Goal: Information Seeking & Learning: Learn about a topic

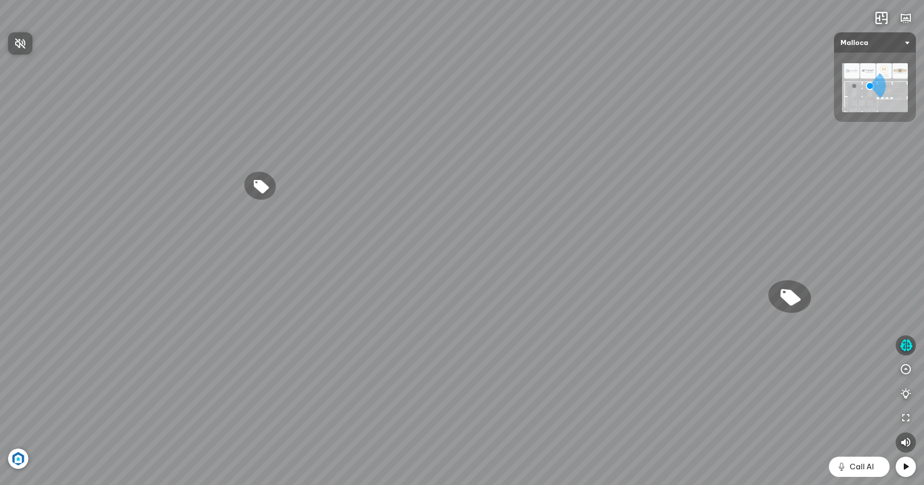
click at [782, 354] on div at bounding box center [462, 242] width 924 height 485
click at [477, 305] on div "Chậu rửa chén hai hộc bán thủ công Malloca MS 610T 9.460.000 VND Máy hút khói k…" at bounding box center [462, 242] width 924 height 485
click at [132, 118] on div "Chậu rửa chén hai hộc bán thủ công Malloca MS 610T 9.460.000 VND Máy hút khói k…" at bounding box center [462, 242] width 924 height 485
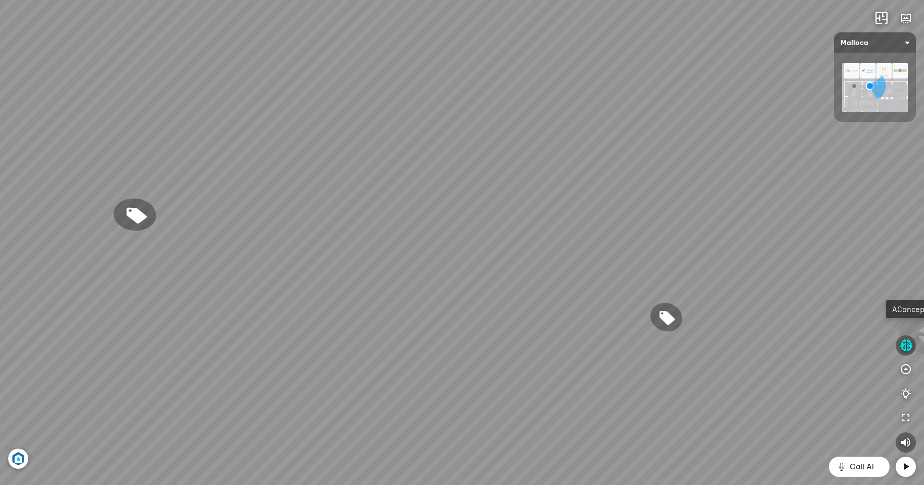
click at [0, 51] on div "Chậu rửa chén hai hộc bán thủ công Malloca MS 610T 9.460.000 VND Máy hút khói k…" at bounding box center [462, 242] width 924 height 485
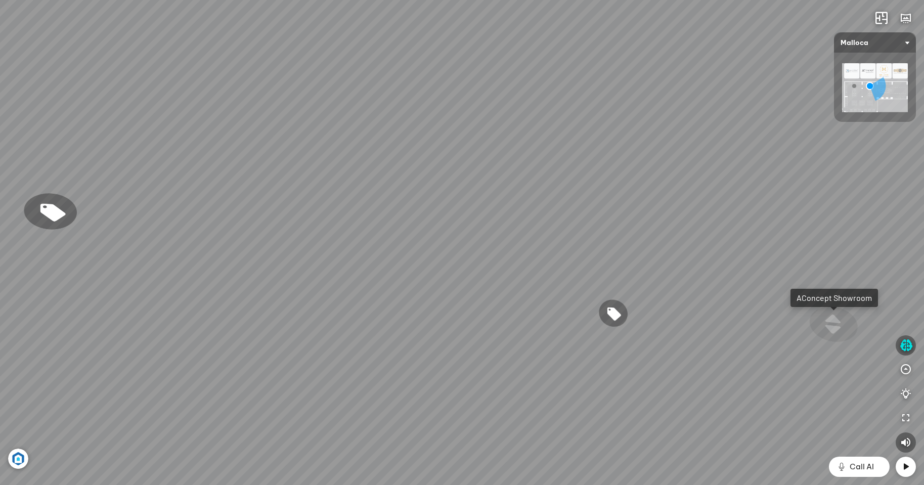
click at [85, 92] on div "Chậu rửa chén hai hộc bán thủ công Malloca MS 610T 9.460.000 VND Máy hút khói k…" at bounding box center [462, 242] width 924 height 485
click at [0, 122] on div "Chậu rửa chén hai hộc bán thủ công Malloca MS 610T 9.460.000 VND Máy hút khói k…" at bounding box center [462, 242] width 924 height 485
drag, startPoint x: 730, startPoint y: 285, endPoint x: 0, endPoint y: 131, distance: 746.2
click at [0, 135] on div "Chậu rửa chén hai hộc bán thủ công Malloca MS 610T 9.460.000 VND Máy hút khói k…" at bounding box center [462, 242] width 924 height 485
drag, startPoint x: 655, startPoint y: 255, endPoint x: 282, endPoint y: -8, distance: 456.3
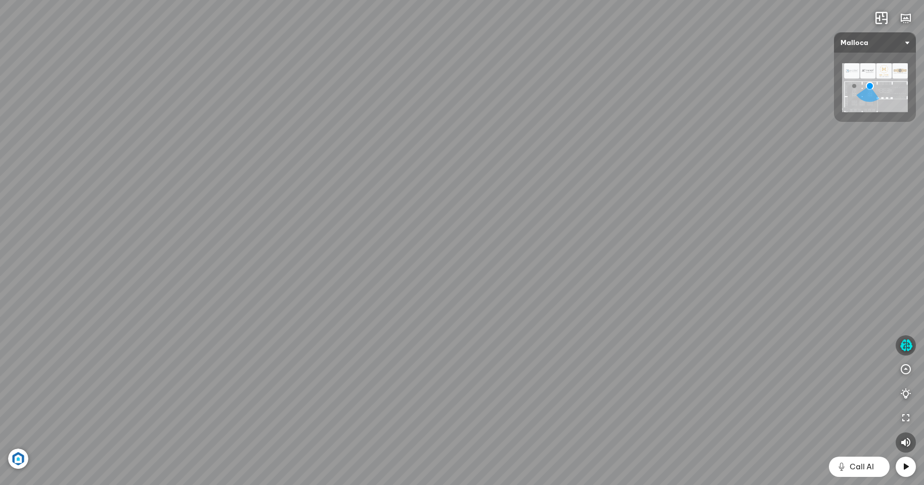
click at [282, 0] on html "Chậu rửa chén hai hộc bán thủ công Malloca MS 610T 9.460.000 VND Máy hút khói k…" at bounding box center [462, 242] width 924 height 485
drag, startPoint x: 601, startPoint y: 37, endPoint x: 75, endPoint y: 429, distance: 655.4
click at [77, 479] on div "Chậu rửa chén hai hộc bán thủ công Malloca MS 610T 9.460.000 VND Máy hút khói k…" at bounding box center [462, 242] width 924 height 485
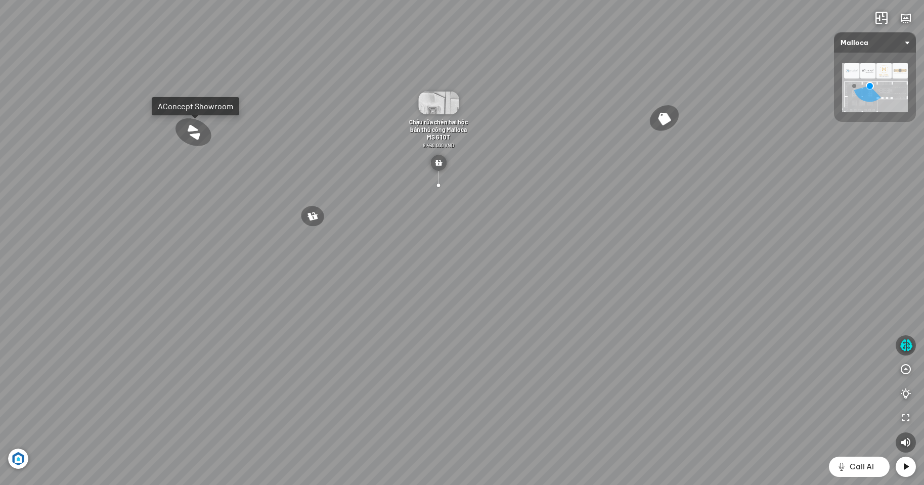
drag, startPoint x: 431, startPoint y: 152, endPoint x: 433, endPoint y: 311, distance: 158.4
click at [433, 311] on div "Chậu rửa chén hai hộc bán thủ công Malloca MS 610T 9.460.000 VND Máy hút khói k…" at bounding box center [462, 242] width 924 height 485
click at [451, 194] on div "Chậu rửa chén hai hộc bán thủ công Malloca MS 610T 9.460.000 VND Máy hút khói k…" at bounding box center [462, 242] width 924 height 485
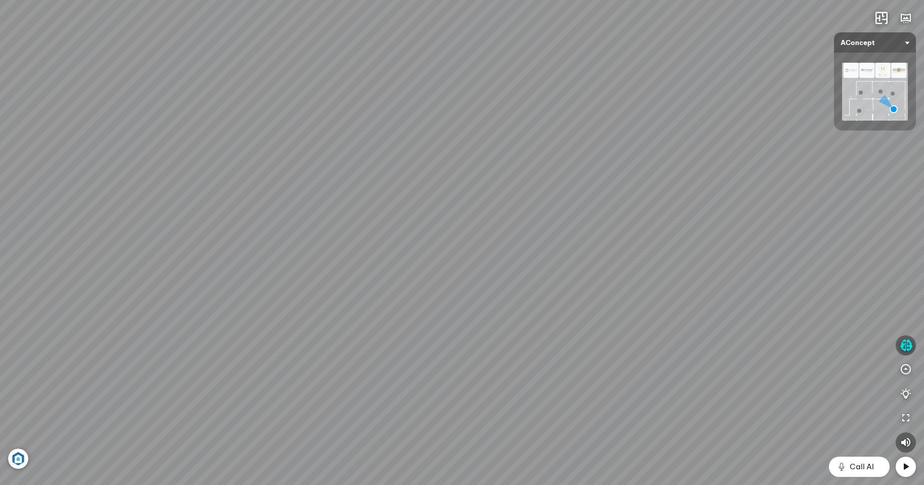
drag, startPoint x: 393, startPoint y: 130, endPoint x: 436, endPoint y: 408, distance: 281.5
click at [443, 451] on div "Ghế ăn Andrew 3.200.000 VND Ghế ăn Wilma 1.800.000 VND Sofa 3 chỗ [PERSON_NAME]…" at bounding box center [462, 242] width 924 height 485
drag, startPoint x: 375, startPoint y: 290, endPoint x: 427, endPoint y: 210, distance: 95.4
click at [427, 210] on div "Ghế ăn Andrew 3.200.000 VND Ghế ăn Wilma 1.800.000 VND Sofa 3 chỗ [PERSON_NAME]…" at bounding box center [462, 242] width 924 height 485
drag, startPoint x: 359, startPoint y: 132, endPoint x: 0, endPoint y: 197, distance: 365.2
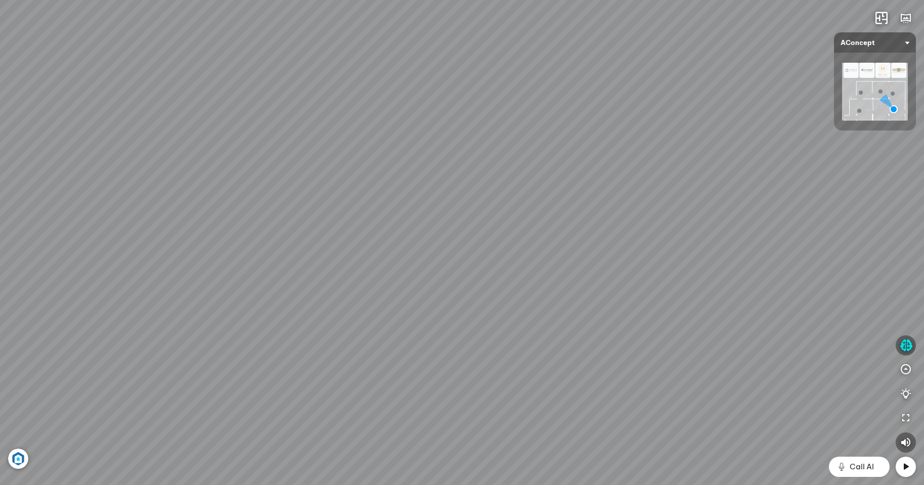
click at [0, 207] on div "Ghế ăn Andrew 3.200.000 VND Ghế ăn Wilma 1.800.000 VND Sofa 3 chỗ [PERSON_NAME]…" at bounding box center [462, 242] width 924 height 485
drag, startPoint x: 340, startPoint y: 321, endPoint x: 270, endPoint y: 80, distance: 250.9
click at [270, 80] on div "Ghế ăn Andrew 3.200.000 VND Ghế ăn Wilma 1.800.000 VND Sofa 3 chỗ [PERSON_NAME]…" at bounding box center [462, 242] width 924 height 485
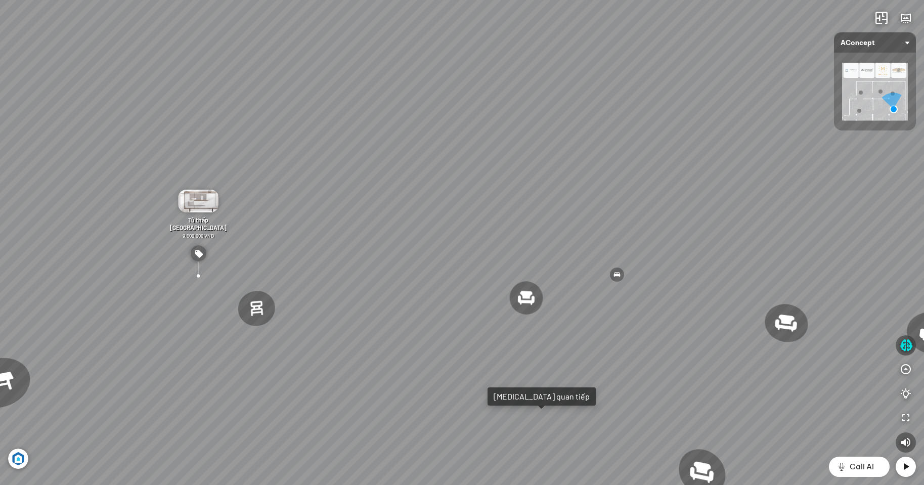
drag, startPoint x: 490, startPoint y: 317, endPoint x: 290, endPoint y: 242, distance: 212.9
click at [290, 242] on div "Ghế ăn Andrew 3.200.000 VND Ghế ăn Wilma 1.800.000 VND Sofa 3 chỗ [PERSON_NAME]…" at bounding box center [462, 242] width 924 height 485
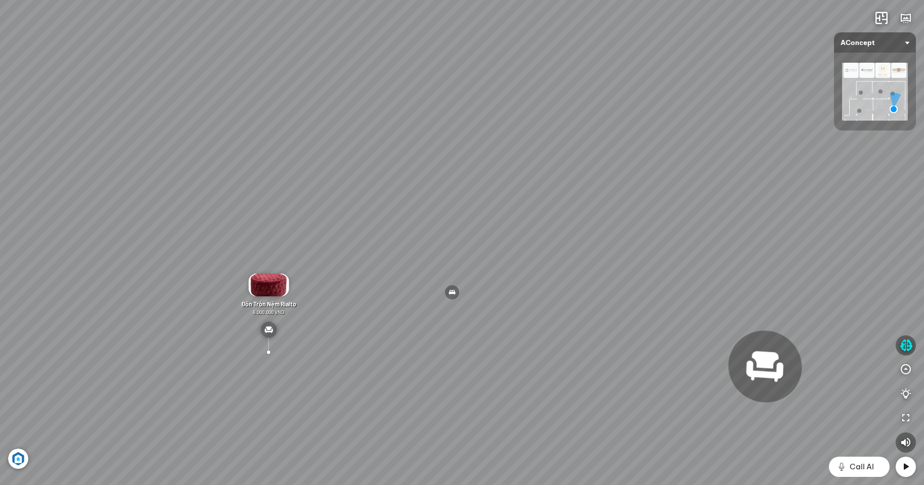
drag, startPoint x: 576, startPoint y: 250, endPoint x: 247, endPoint y: 242, distance: 328.9
click at [247, 242] on div "Ghế ăn Andrew 3.200.000 VND Ghế ăn Wilma 1.800.000 VND Sofa 3 chỗ [PERSON_NAME]…" at bounding box center [462, 242] width 924 height 485
click at [279, 329] on div at bounding box center [268, 352] width 78 height 78
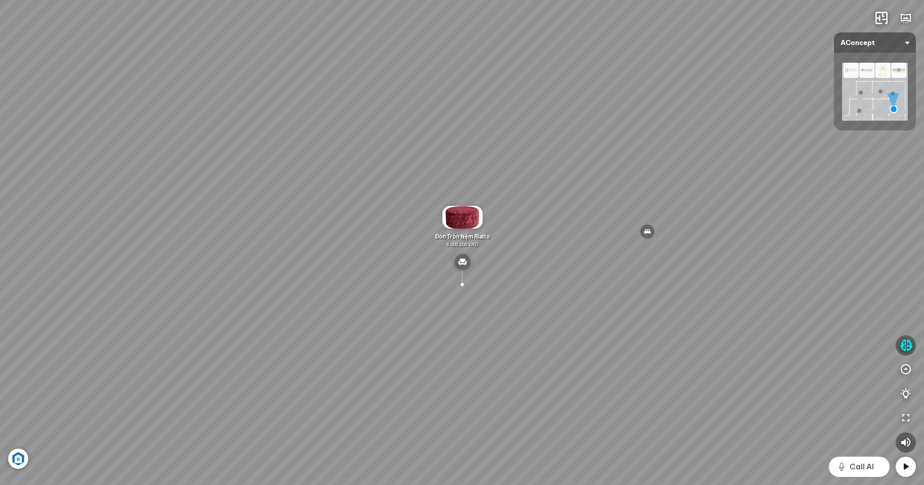
click at [464, 272] on div at bounding box center [462, 284] width 74 height 74
click at [460, 216] on img at bounding box center [462, 217] width 40 height 23
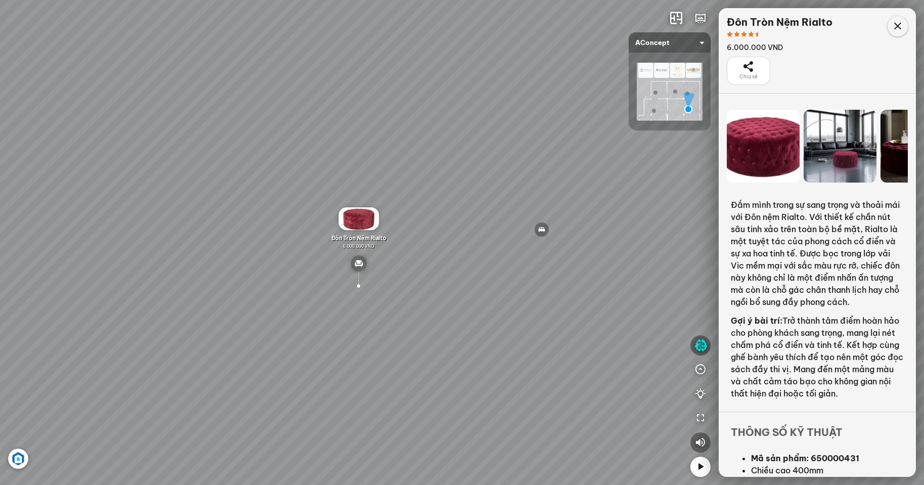
click at [895, 28] on icon at bounding box center [898, 26] width 12 height 12
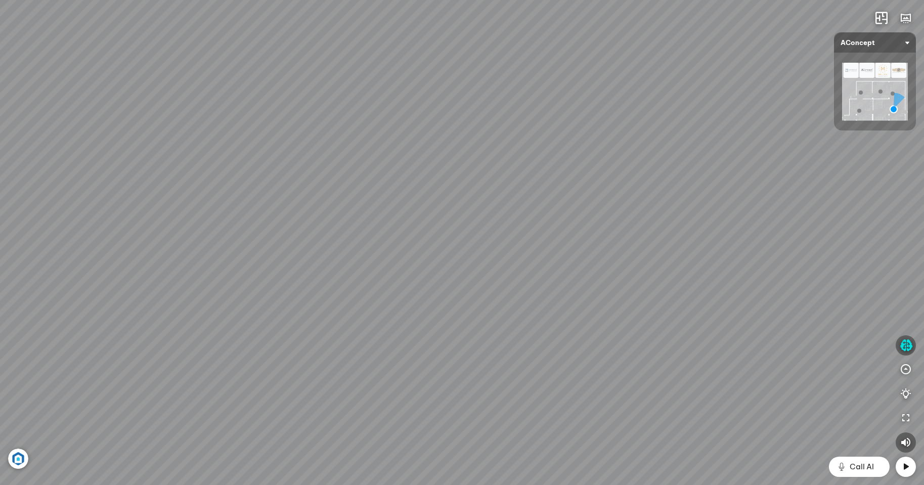
drag, startPoint x: 610, startPoint y: 234, endPoint x: 0, endPoint y: 280, distance: 611.4
click at [0, 281] on div "Ghế ăn Andrew 3.200.000 VND Ghế ăn Wilma 1.800.000 VND Sofa 3 chỗ [PERSON_NAME]…" at bounding box center [462, 242] width 924 height 485
click at [640, 306] on div at bounding box center [642, 311] width 78 height 78
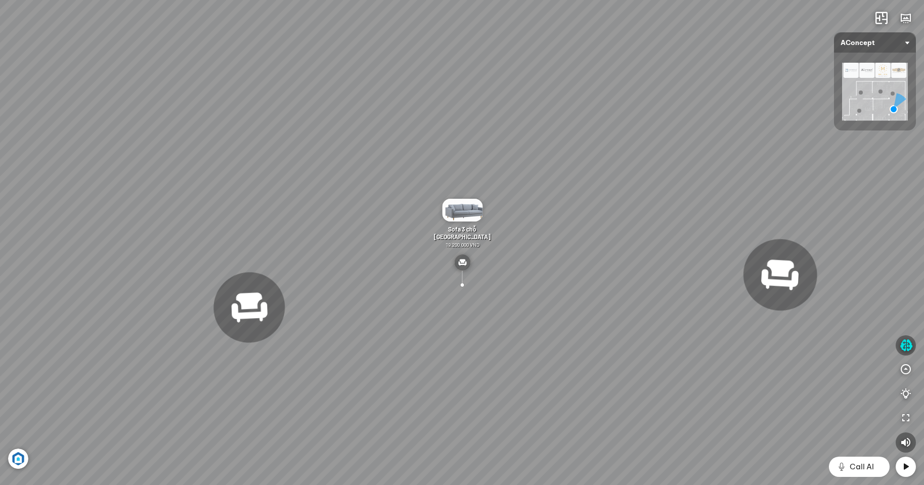
click at [118, 244] on div "Ghế ăn Andrew 3.200.000 VND Ghế ăn Wilma 1.800.000 VND Sofa 3 chỗ [PERSON_NAME]…" at bounding box center [462, 242] width 924 height 485
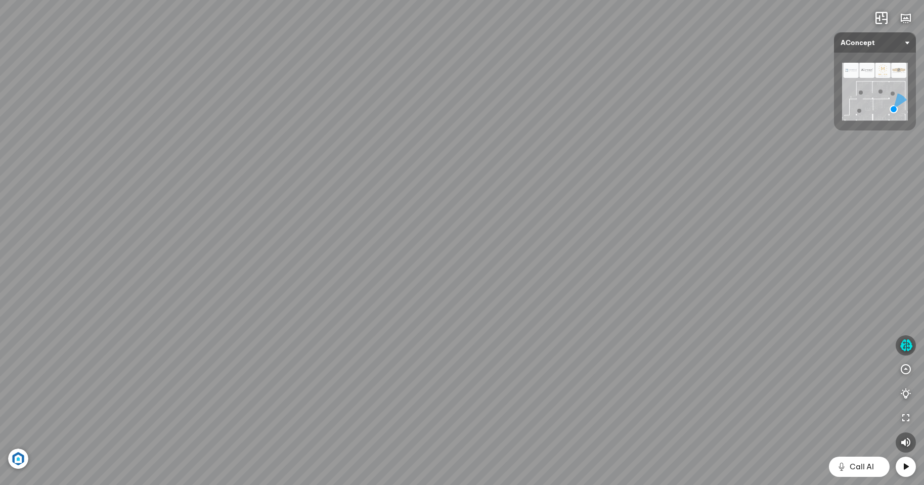
drag, startPoint x: 428, startPoint y: 245, endPoint x: 0, endPoint y: 375, distance: 447.3
click at [0, 384] on div "Ghế ăn Andrew 3.200.000 VND Ghế ăn Wilma 1.800.000 VND Sofa 3 chỗ [PERSON_NAME]…" at bounding box center [462, 242] width 924 height 485
drag, startPoint x: 348, startPoint y: 360, endPoint x: 300, endPoint y: -61, distance: 423.7
click at [300, 0] on html "Ghế ăn Andrew 3.200.000 VND Ghế ăn Wilma 1.800.000 VND Sofa 3 chỗ [PERSON_NAME]…" at bounding box center [462, 242] width 924 height 485
drag, startPoint x: 509, startPoint y: 243, endPoint x: 396, endPoint y: 245, distance: 113.4
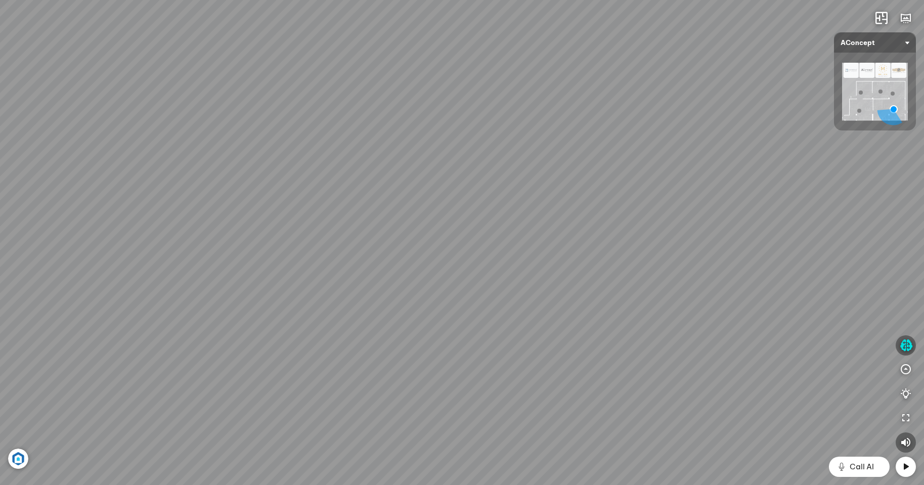
click at [396, 245] on div "Ghế ăn Andrew 3.200.000 VND Ghế ăn Wilma 1.800.000 VND Sofa 3 chỗ [PERSON_NAME]…" at bounding box center [462, 242] width 924 height 485
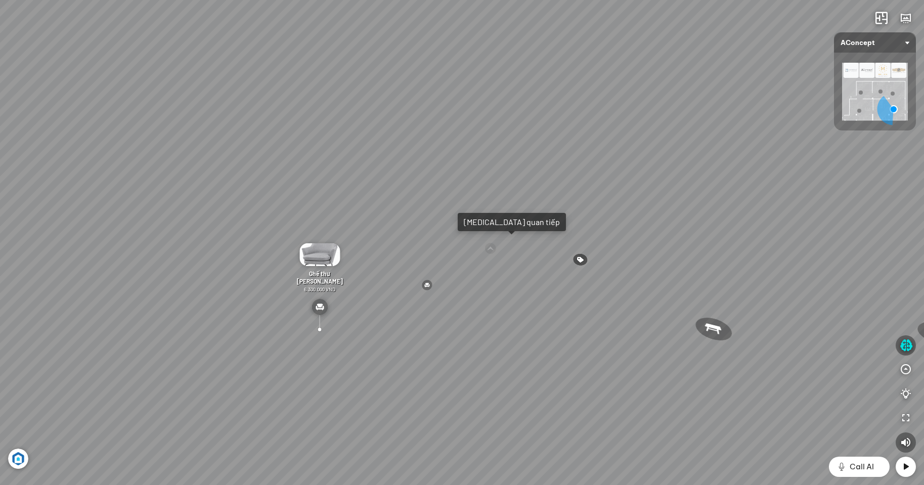
drag, startPoint x: 643, startPoint y: 142, endPoint x: 483, endPoint y: 150, distance: 160.1
click at [485, 150] on div "Ghế ăn Andrew 3.200.000 VND Ghế ăn Wilma 1.800.000 VND Sofa 3 chỗ [PERSON_NAME]…" at bounding box center [462, 242] width 924 height 485
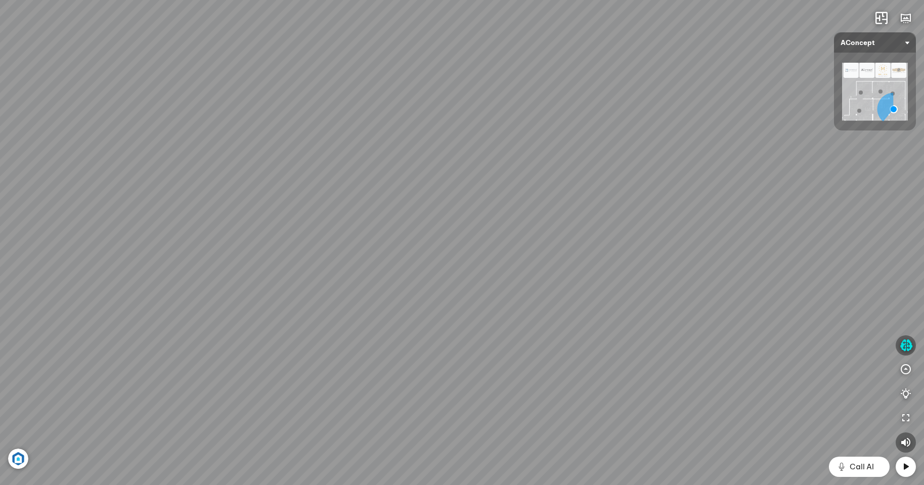
drag, startPoint x: 651, startPoint y: 170, endPoint x: 583, endPoint y: 124, distance: 81.5
click at [583, 124] on div "Ghế ăn Andrew 3.200.000 VND Ghế ăn Wilma 1.800.000 VND Sofa 3 chỗ [PERSON_NAME]…" at bounding box center [462, 242] width 924 height 485
drag, startPoint x: 531, startPoint y: 229, endPoint x: 114, endPoint y: 6, distance: 472.6
click at [122, 12] on div "Ghế ăn Andrew 3.200.000 VND Ghế ăn Wilma 1.800.000 VND Sofa 3 chỗ [PERSON_NAME]…" at bounding box center [462, 242] width 924 height 485
drag, startPoint x: 638, startPoint y: 145, endPoint x: 391, endPoint y: 173, distance: 248.5
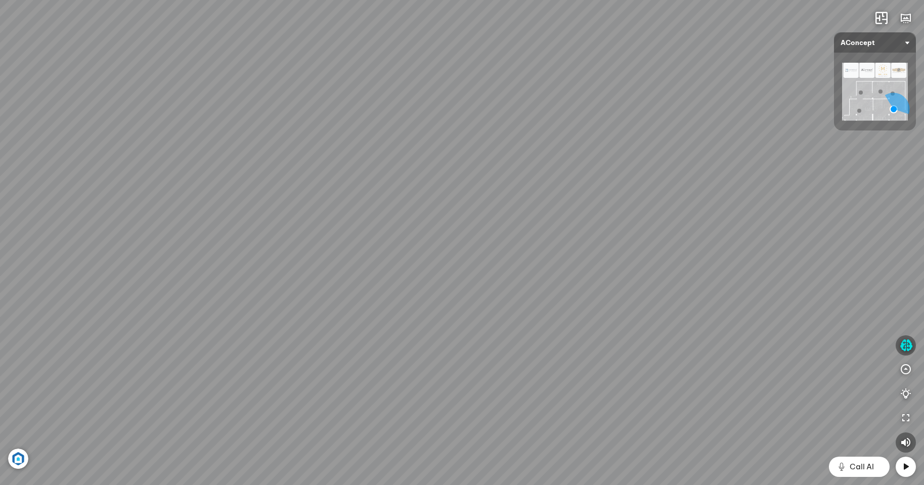
click at [391, 173] on div "Ghế ăn Andrew 3.200.000 VND Ghế ăn Wilma 1.800.000 VND Sofa 3 chỗ [PERSON_NAME]…" at bounding box center [462, 242] width 924 height 485
drag, startPoint x: 483, startPoint y: 207, endPoint x: 196, endPoint y: 374, distance: 332.6
click at [187, 390] on div "Ghế ăn Andrew 3.200.000 VND Ghế ăn Wilma 1.800.000 VND Sofa 3 chỗ [PERSON_NAME]…" at bounding box center [462, 242] width 924 height 485
drag, startPoint x: 543, startPoint y: 225, endPoint x: 412, endPoint y: 339, distance: 174.0
click at [412, 339] on div "Ghế ăn Andrew 3.200.000 VND Ghế ăn Wilma 1.800.000 VND Sofa 3 chỗ [PERSON_NAME]…" at bounding box center [462, 242] width 924 height 485
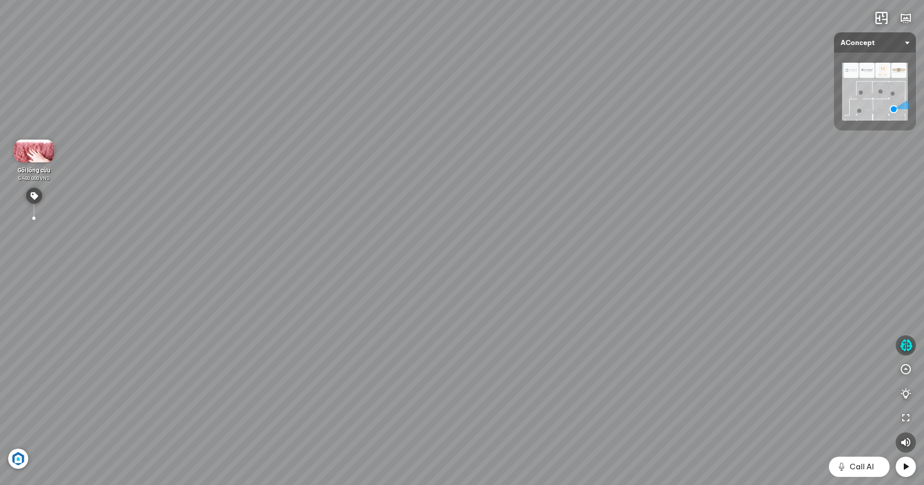
drag, startPoint x: 605, startPoint y: 279, endPoint x: 236, endPoint y: 250, distance: 370.0
click at [230, 254] on div "Ghế ăn Andrew 3.200.000 VND Ghế ăn Wilma 1.800.000 VND Sofa 3 chỗ [PERSON_NAME]…" at bounding box center [462, 242] width 924 height 485
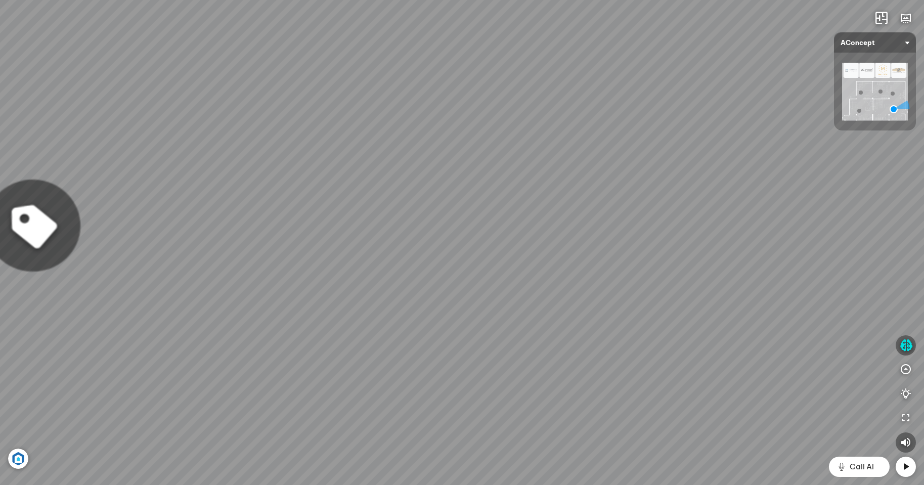
click at [586, 340] on div "Ghế ăn Andrew 3.200.000 VND Ghế ăn Wilma 1.800.000 VND Sofa 3 chỗ [PERSON_NAME]…" at bounding box center [462, 242] width 924 height 485
click at [520, 152] on div "Ghế ăn Andrew 3.200.000 VND Ghế ăn Wilma 1.800.000 VND Sofa 3 chỗ [PERSON_NAME]…" at bounding box center [462, 242] width 924 height 485
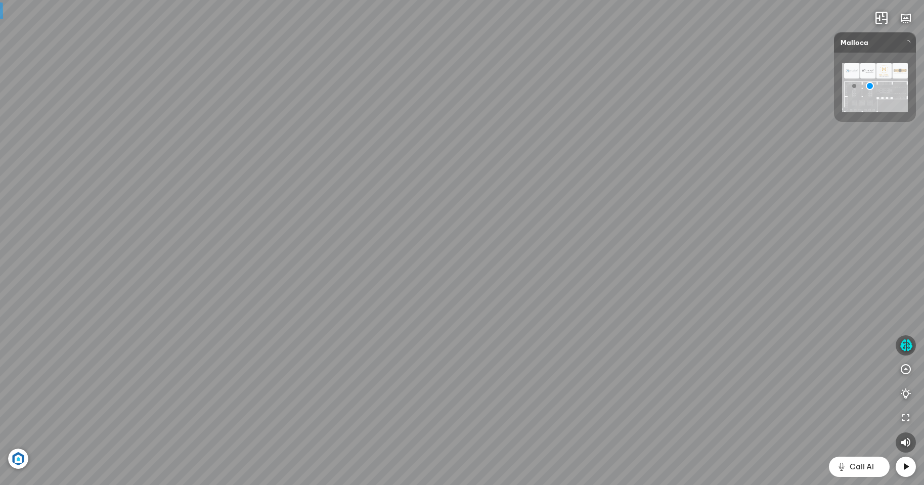
click at [295, 237] on div at bounding box center [462, 242] width 924 height 485
click at [739, 350] on div "Đi tiếp" at bounding box center [734, 348] width 23 height 10
drag, startPoint x: 241, startPoint y: 240, endPoint x: 537, endPoint y: 220, distance: 296.1
click at [537, 220] on div "Chậu rửa chén MS 6075 6.710.000 VND Vòi chậu rửa chén MF-043 7.920.000 VND Vòi …" at bounding box center [462, 242] width 924 height 485
drag, startPoint x: 259, startPoint y: 191, endPoint x: 448, endPoint y: 189, distance: 189.7
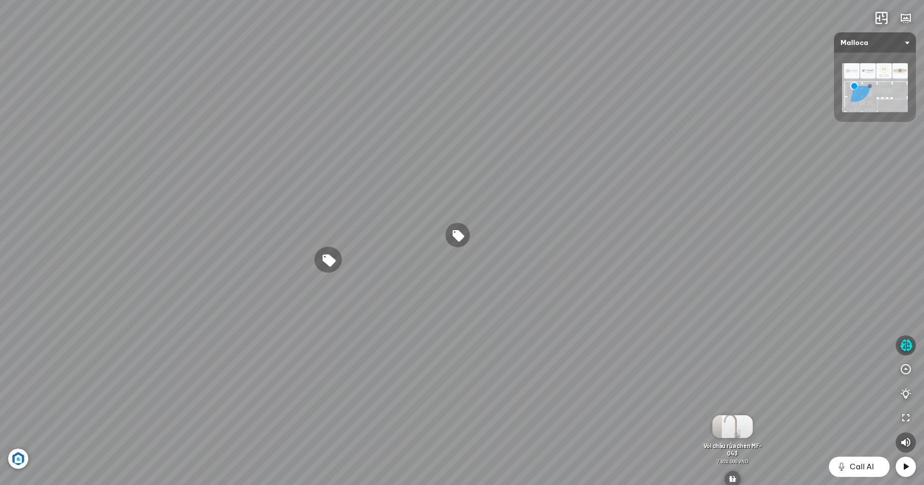
click at [448, 189] on div "Chậu rửa chén MS 6075 6.710.000 VND Vòi chậu rửa chén MF-043 7.920.000 VND Vòi …" at bounding box center [462, 242] width 924 height 485
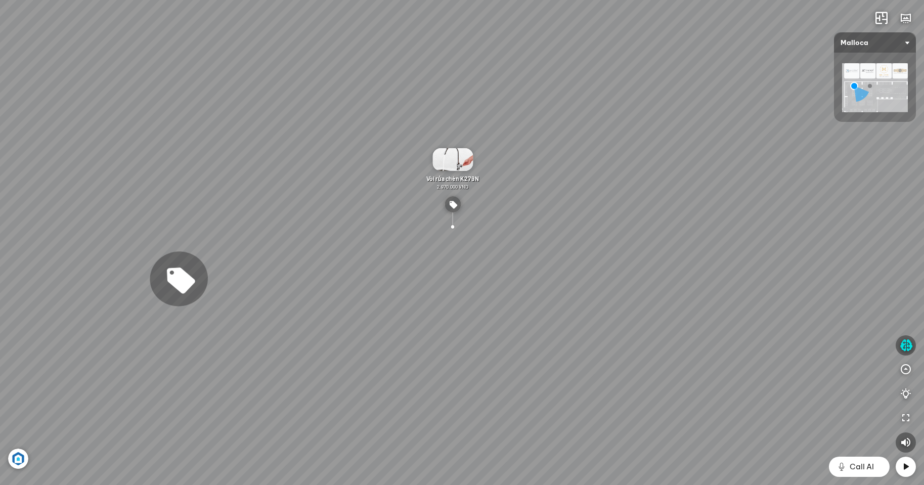
click at [482, 248] on div "Chậu rửa chén MS 6075 6.710.000 VND Vòi chậu rửa chén MF-043 7.920.000 VND Vòi …" at bounding box center [462, 242] width 924 height 485
click at [476, 246] on div at bounding box center [452, 226] width 55 height 55
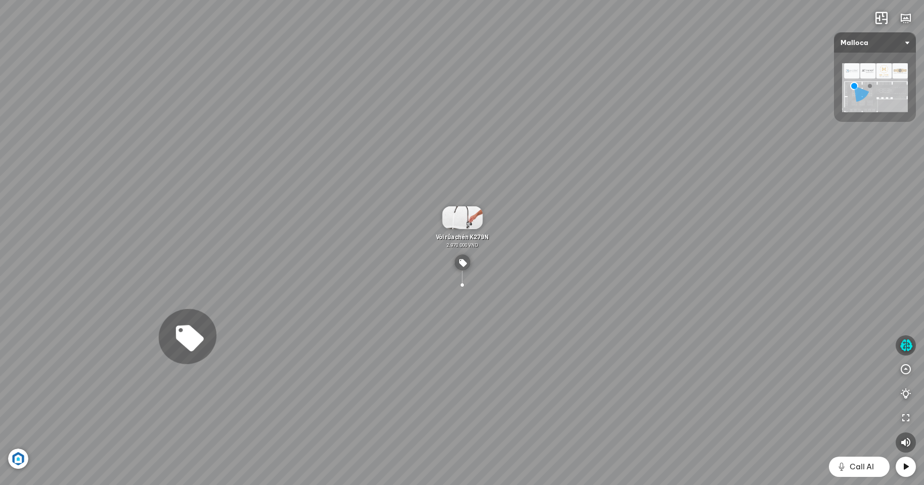
click at [344, 320] on div "Chậu rửa chén MS 6075 6.710.000 VND Vòi chậu rửa chén MF-043 7.920.000 VND Vòi …" at bounding box center [462, 242] width 924 height 485
click at [245, 353] on div "Chậu rửa chén MS 6075 6.710.000 VND Vòi chậu rửa chén MF-043 7.920.000 VND Vòi …" at bounding box center [462, 242] width 924 height 485
drag, startPoint x: 393, startPoint y: 162, endPoint x: 379, endPoint y: 146, distance: 20.9
click at [389, 162] on div "Chậu rửa chén MS 6075 6.710.000 VND Vòi chậu rửa chén MF-043 7.920.000 VND Vòi …" at bounding box center [462, 242] width 924 height 485
click at [223, 110] on div "Chậu rửa chén MS 6075 6.710.000 VND Vòi chậu rửa chén MF-043 7.920.000 VND Vòi …" at bounding box center [462, 242] width 924 height 485
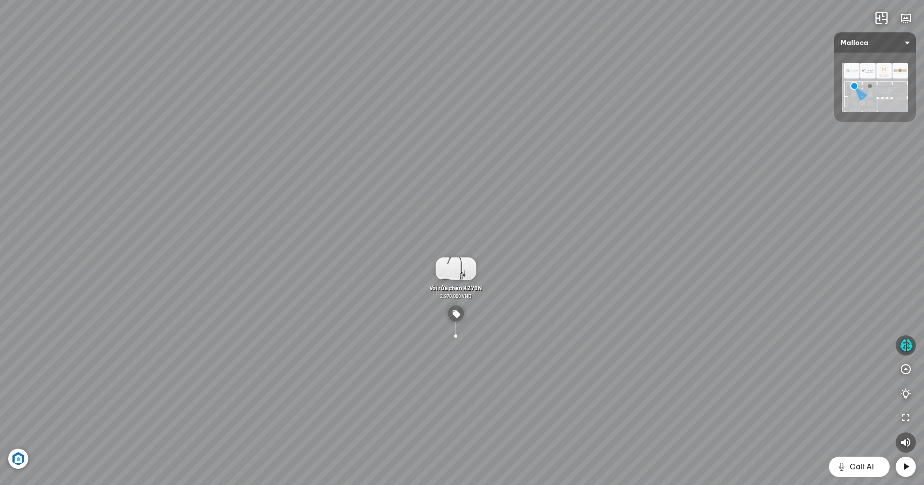
click at [519, 122] on div "Chậu rửa chén MS 6075 6.710.000 VND Vòi chậu rửa chén MF-043 7.920.000 VND Vòi …" at bounding box center [462, 242] width 924 height 485
drag, startPoint x: 367, startPoint y: 177, endPoint x: 553, endPoint y: 26, distance: 239.2
click at [553, 26] on div "Chậu rửa chén MS 6075 6.710.000 VND Vòi chậu rửa chén MF-043 7.920.000 VND Vòi …" at bounding box center [462, 242] width 924 height 485
drag, startPoint x: 412, startPoint y: 133, endPoint x: 443, endPoint y: 147, distance: 33.7
click at [422, 149] on div "Chậu rửa chén MS 6075 6.710.000 VND Vòi chậu rửa chén MF-043 7.920.000 VND Vòi …" at bounding box center [462, 242] width 924 height 485
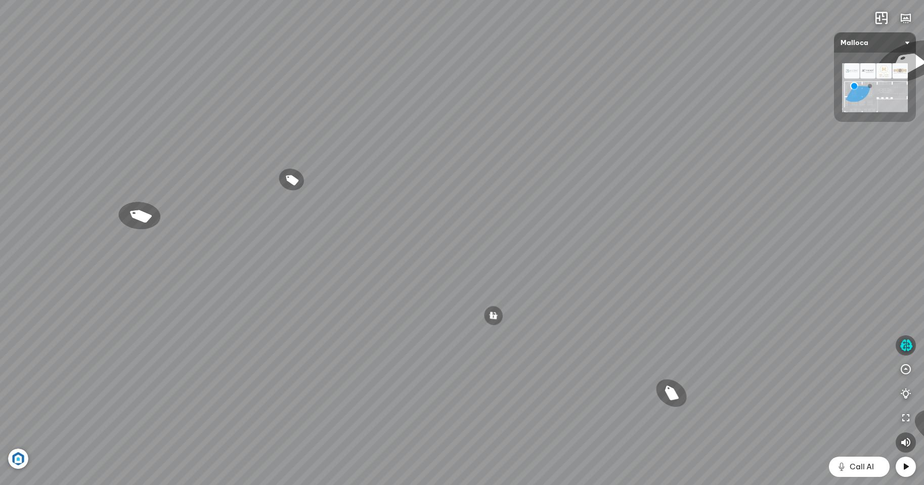
drag, startPoint x: 588, startPoint y: 148, endPoint x: 188, endPoint y: 162, distance: 400.4
click at [180, 166] on div "Chậu rửa chén MS 6075 6.710.000 VND Vòi chậu rửa chén MF-043 7.920.000 VND Vòi …" at bounding box center [462, 242] width 924 height 485
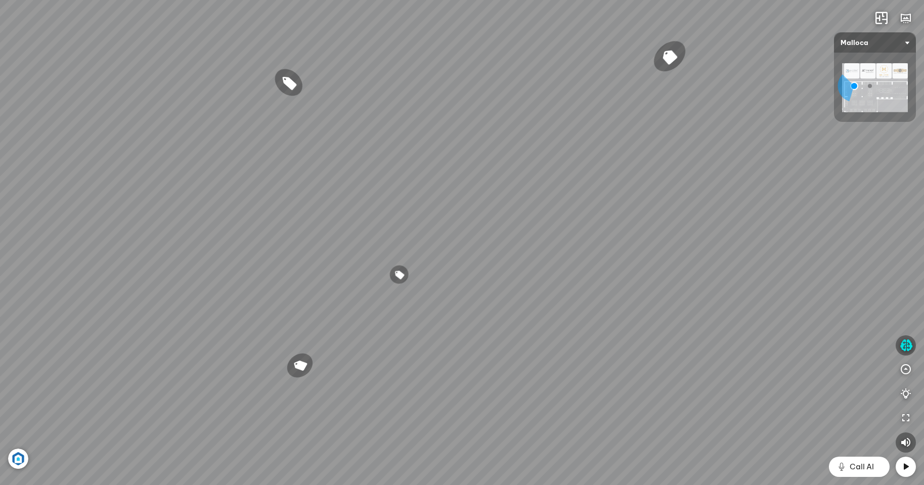
drag, startPoint x: 395, startPoint y: 168, endPoint x: 103, endPoint y: 136, distance: 293.2
click at [99, 136] on div "Chậu rửa chén MS 6075 6.710.000 VND Vòi chậu rửa chén MF-043 7.920.000 VND Vòi …" at bounding box center [462, 242] width 924 height 485
drag, startPoint x: 369, startPoint y: 159, endPoint x: 251, endPoint y: 182, distance: 120.6
click at [248, 180] on div "Chậu rửa chén MS 6075 6.710.000 VND Vòi chậu rửa chén MF-043 7.920.000 VND Vòi …" at bounding box center [462, 242] width 924 height 485
drag, startPoint x: 384, startPoint y: 187, endPoint x: 71, endPoint y: 228, distance: 315.4
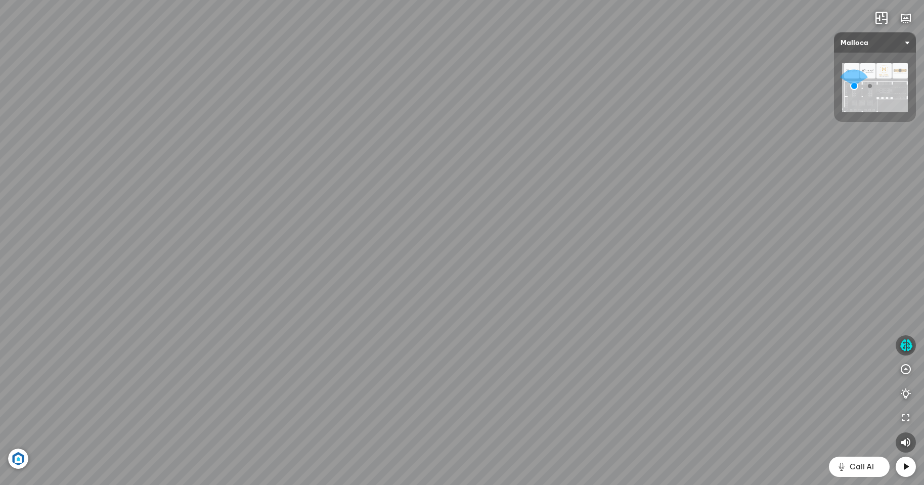
click at [0, 239] on div "Chậu rửa chén MS 6075 6.710.000 VND Vòi chậu rửa chén MF-043 7.920.000 VND Vòi …" at bounding box center [462, 242] width 924 height 485
drag, startPoint x: 342, startPoint y: 284, endPoint x: 285, endPoint y: 110, distance: 183.5
click at [285, 110] on div "Chậu rửa chén MS 6075 6.710.000 VND Vòi chậu rửa chén MF-043 7.920.000 VND Vòi …" at bounding box center [462, 242] width 924 height 485
click at [554, 171] on div "Chậu rửa chén MS 6075 6.710.000 VND Vòi chậu rửa chén MF-043 7.920.000 VND Vòi …" at bounding box center [462, 242] width 924 height 485
drag, startPoint x: 882, startPoint y: 202, endPoint x: 449, endPoint y: 223, distance: 433.6
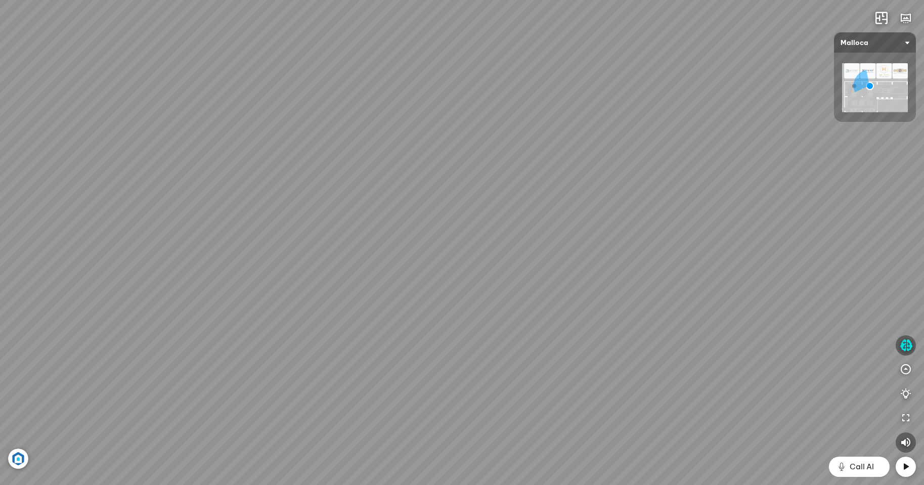
click at [430, 217] on div "Chậu rửa chén hai hộc bán thủ công Malloca MS 610T 9.460.000 VND Máy hút khói k…" at bounding box center [462, 242] width 924 height 485
drag, startPoint x: 578, startPoint y: 244, endPoint x: 216, endPoint y: 227, distance: 362.1
click at [215, 227] on div "Chậu rửa chén hai hộc bán thủ công Malloca MS 610T 9.460.000 VND Máy hút khói k…" at bounding box center [462, 242] width 924 height 485
drag, startPoint x: 316, startPoint y: 232, endPoint x: 650, endPoint y: 207, distance: 334.8
click at [647, 208] on div "Chậu rửa chén hai hộc bán thủ công Malloca MS 610T 9.460.000 VND Máy hút khói k…" at bounding box center [462, 242] width 924 height 485
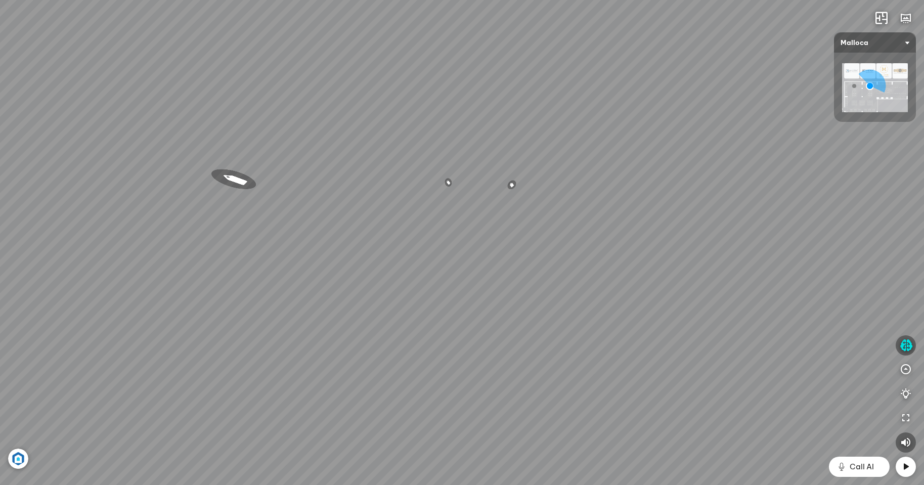
drag, startPoint x: 404, startPoint y: 244, endPoint x: 623, endPoint y: 164, distance: 233.0
click at [628, 163] on div "Chậu rửa chén hai hộc bán thủ công Malloca MS 610T 9.460.000 VND Máy hút khói k…" at bounding box center [462, 242] width 924 height 485
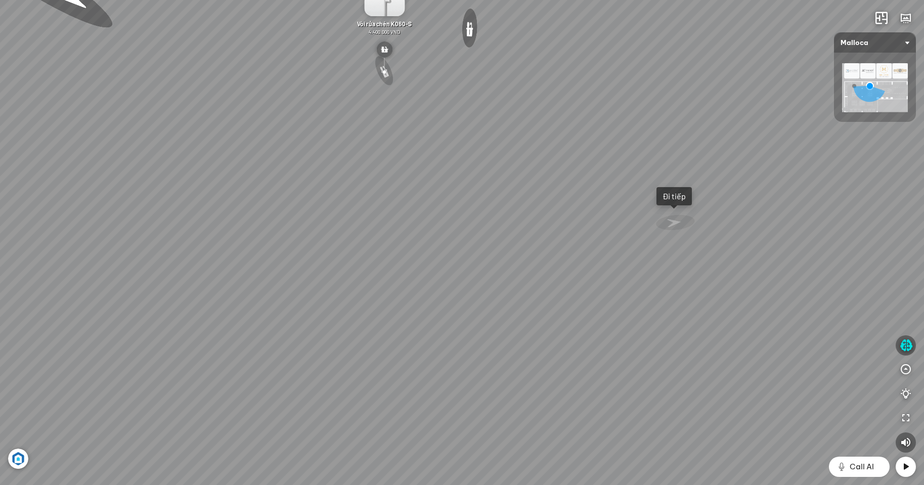
drag, startPoint x: 454, startPoint y: 149, endPoint x: 465, endPoint y: 299, distance: 150.7
click at [465, 299] on div "Chậu rửa chén hai hộc bán thủ công Malloca MS 610T 9.460.000 VND Máy hút khói k…" at bounding box center [462, 242] width 924 height 485
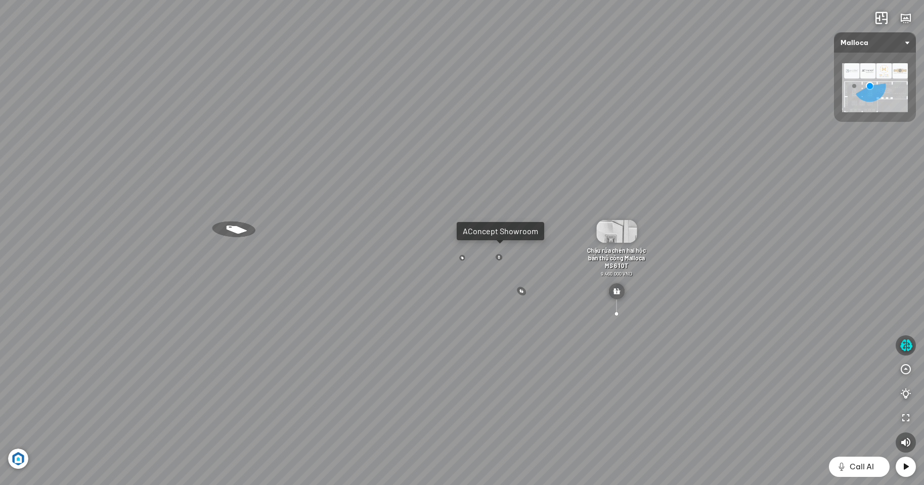
drag, startPoint x: 315, startPoint y: 302, endPoint x: 470, endPoint y: 271, distance: 157.9
click at [475, 271] on div "Chậu rửa chén hai hộc bán thủ công Malloca MS 610T 9.460.000 VND Máy hút khói k…" at bounding box center [462, 242] width 924 height 485
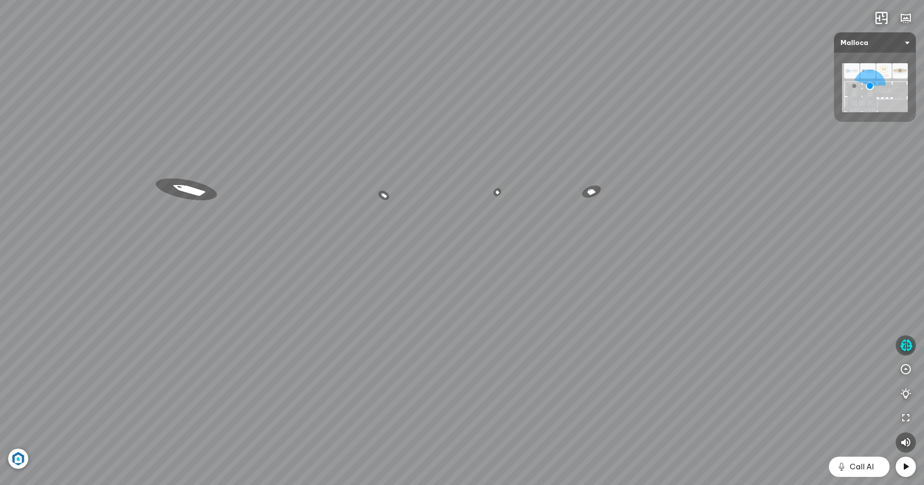
drag, startPoint x: 361, startPoint y: 284, endPoint x: 420, endPoint y: 270, distance: 61.0
click at [420, 270] on div "Chậu rửa chén hai hộc bán thủ công Malloca MS 610T 9.460.000 VND Máy hút khói k…" at bounding box center [462, 242] width 924 height 485
drag, startPoint x: 382, startPoint y: 202, endPoint x: 525, endPoint y: 213, distance: 143.1
click at [525, 213] on div "Chậu rửa chén hai hộc bán thủ công Malloca MS 610T 9.460.000 VND Máy hút khói k…" at bounding box center [462, 242] width 924 height 485
drag, startPoint x: 478, startPoint y: 226, endPoint x: 410, endPoint y: 226, distance: 67.3
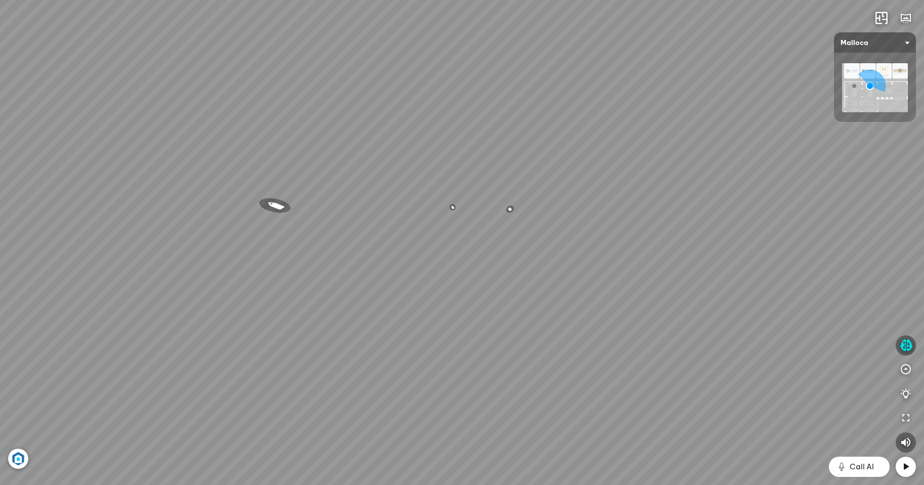
click at [410, 226] on div "Chậu rửa chén hai hộc bán thủ công Malloca MS 610T 9.460.000 VND Máy hút khói k…" at bounding box center [462, 242] width 924 height 485
click at [298, 232] on div "Chậu rửa chén hai hộc bán thủ công Malloca MS 610T 9.460.000 VND Máy hút khói k…" at bounding box center [462, 242] width 924 height 485
drag, startPoint x: 453, startPoint y: 203, endPoint x: 480, endPoint y: 210, distance: 27.7
click at [458, 209] on div "Máy hút khói, khử mùi Gama K3155.9 12.870.000 VND" at bounding box center [448, 166] width 59 height 88
drag, startPoint x: 613, startPoint y: 197, endPoint x: 351, endPoint y: 225, distance: 263.5
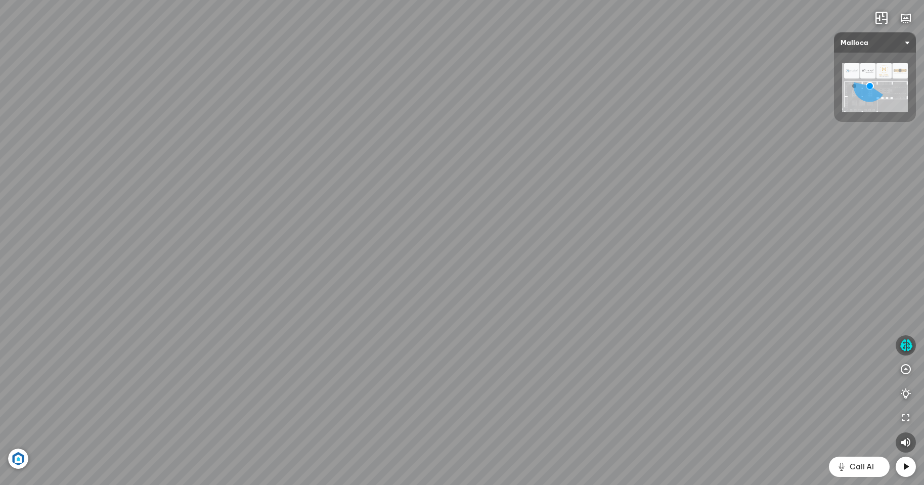
click at [351, 225] on div "Chậu rửa chén hai hộc bán thủ công Malloca MS 610T 9.460.000 VND Máy hút khói k…" at bounding box center [462, 242] width 924 height 485
drag, startPoint x: 435, startPoint y: 281, endPoint x: 460, endPoint y: 96, distance: 186.9
click at [460, 96] on div "Chậu rửa chén hai hộc bán thủ công Malloca MS 610T 9.460.000 VND Máy hút khói k…" at bounding box center [462, 242] width 924 height 485
click at [455, 157] on div "Chậu rửa chén hai hộc bán thủ công Malloca MS 610T 9.460.000 VND Máy hút khói k…" at bounding box center [462, 242] width 924 height 485
drag, startPoint x: 714, startPoint y: 261, endPoint x: 366, endPoint y: 264, distance: 347.6
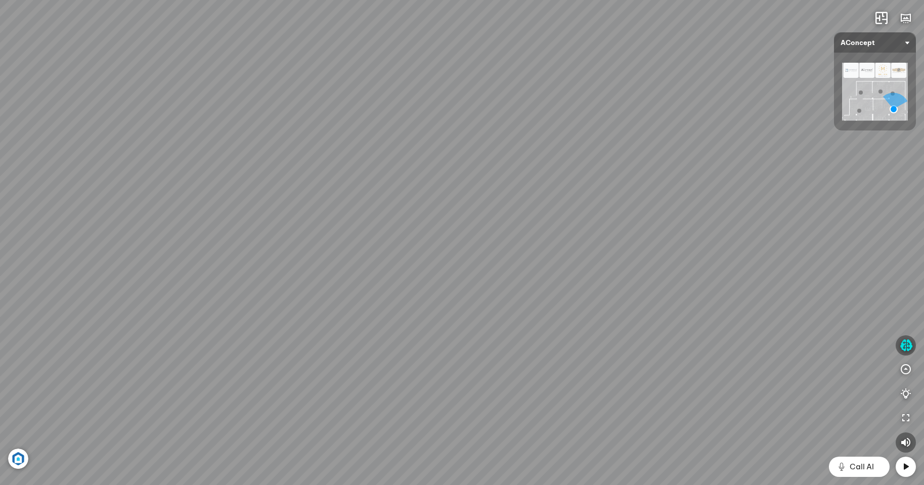
click at [366, 264] on div "Ghế ăn Andrew 3.200.000 VND Ghế ăn Wilma 1.800.000 VND Sofa 3 chỗ [PERSON_NAME]…" at bounding box center [462, 242] width 924 height 485
drag, startPoint x: 251, startPoint y: 271, endPoint x: 684, endPoint y: 262, distance: 432.6
click at [684, 263] on div "Ghế ăn Andrew 3.200.000 VND Ghế ăn Wilma 1.800.000 VND Sofa 3 chỗ [PERSON_NAME]…" at bounding box center [462, 242] width 924 height 485
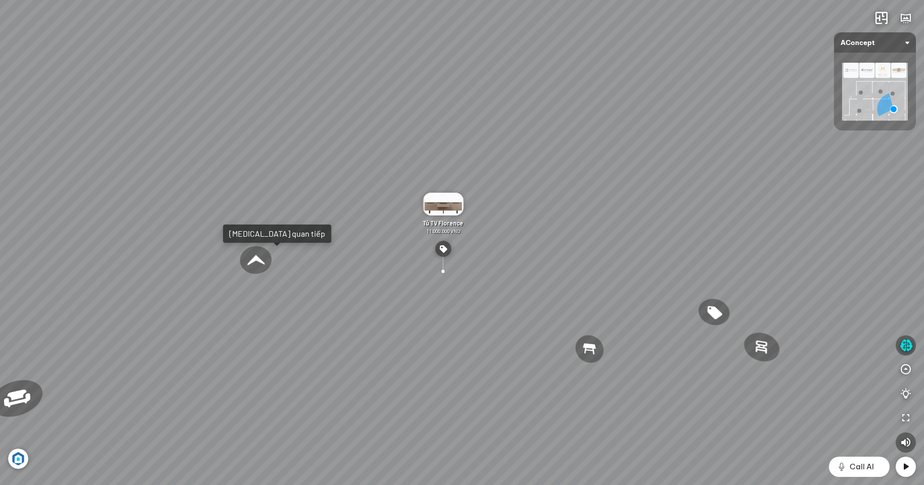
drag, startPoint x: 159, startPoint y: 267, endPoint x: 216, endPoint y: 252, distance: 58.7
click at [216, 252] on div "Ghế ăn Andrew 3.200.000 VND Ghế ăn Wilma 1.800.000 VND Sofa 3 chỗ [PERSON_NAME]…" at bounding box center [462, 242] width 924 height 485
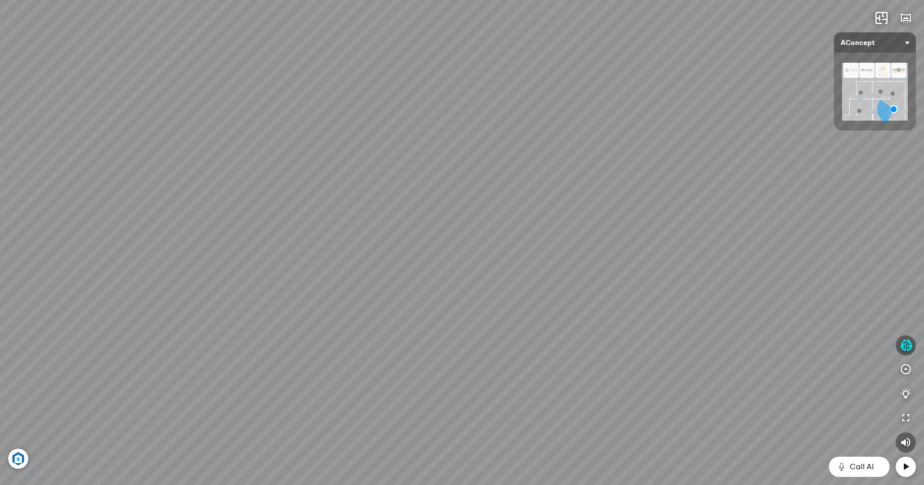
drag, startPoint x: 217, startPoint y: 269, endPoint x: 461, endPoint y: 216, distance: 249.5
click at [461, 216] on div "Ghế ăn Andrew 3.200.000 VND Ghế ăn Wilma 1.800.000 VND Sofa 3 chỗ [PERSON_NAME]…" at bounding box center [462, 242] width 924 height 485
